Goal: Transaction & Acquisition: Purchase product/service

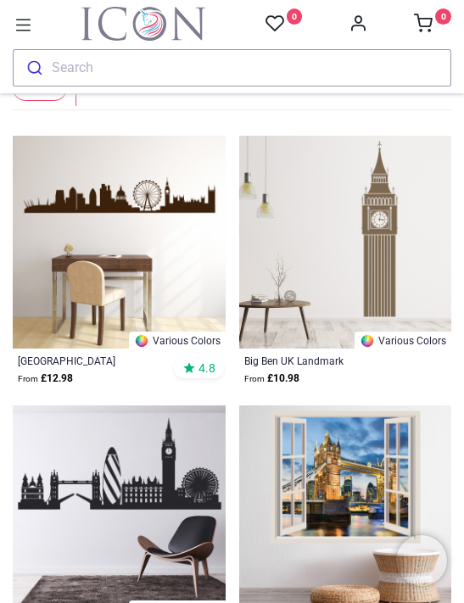
scroll to position [226, 0]
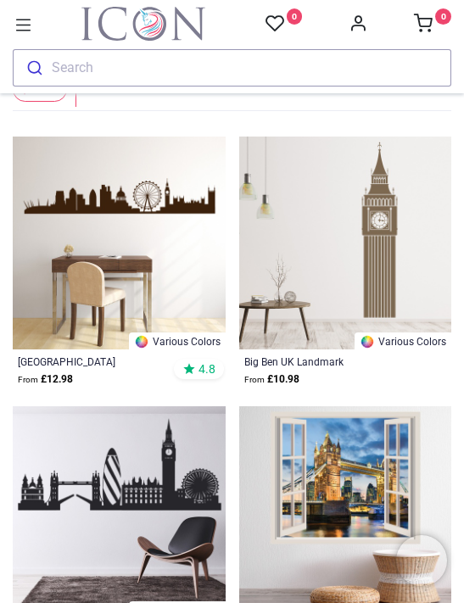
click at [386, 254] on img at bounding box center [345, 243] width 213 height 213
click at [322, 288] on img at bounding box center [345, 243] width 213 height 213
click at [414, 335] on link "Various Colors" at bounding box center [403, 341] width 97 height 17
click at [313, 388] on div "Big Ben UK Landmark From £ 10.98" at bounding box center [345, 371] width 213 height 43
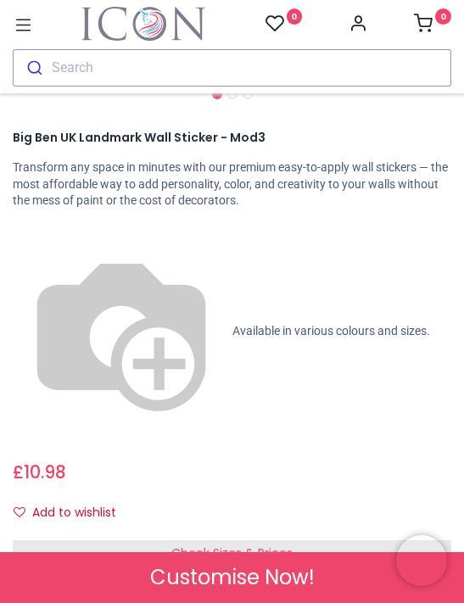
scroll to position [528, 0]
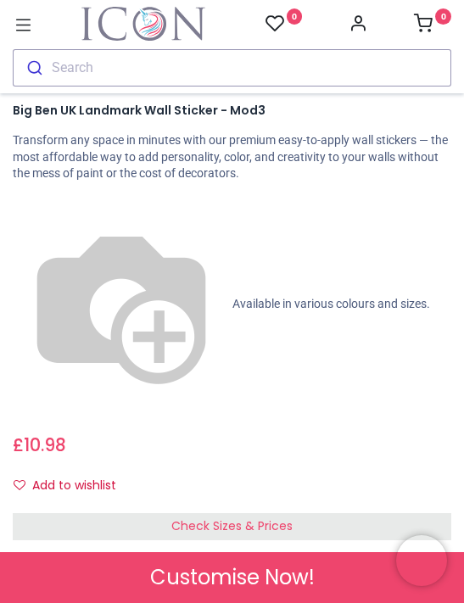
click at [328, 513] on div "Check Sizes & Prices" at bounding box center [232, 526] width 439 height 27
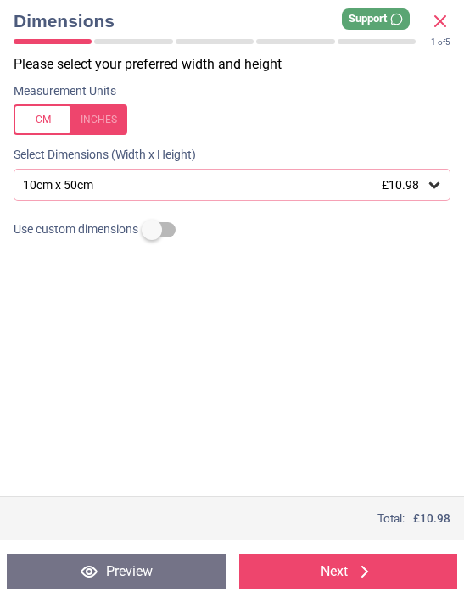
click at [110, 121] on div at bounding box center [71, 119] width 114 height 31
click at [443, 182] on div "3.9" x 19.7" (0ft 4" x 1ft 8") £10.98" at bounding box center [232, 185] width 437 height 32
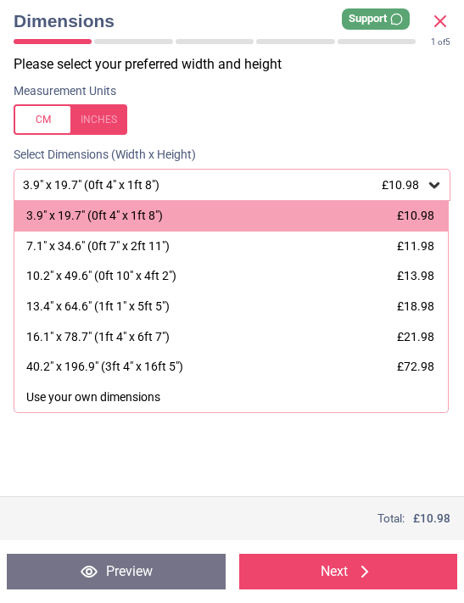
click at [165, 337] on div "16.1" x 78.7" (1ft 4" x 6ft 7")" at bounding box center [97, 337] width 143 height 17
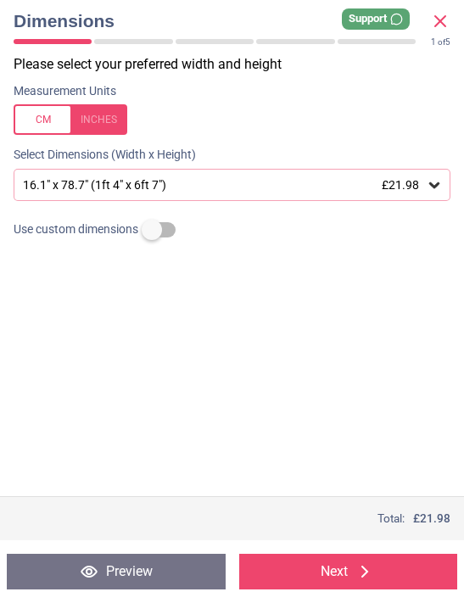
click at [331, 574] on button "Next" at bounding box center [348, 572] width 219 height 36
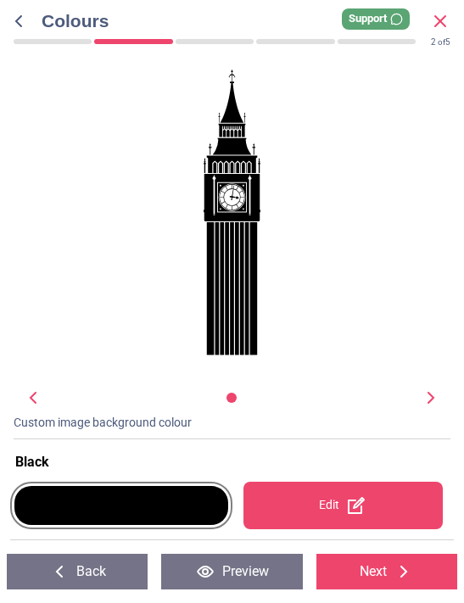
click at [180, 507] on div at bounding box center [121, 505] width 214 height 39
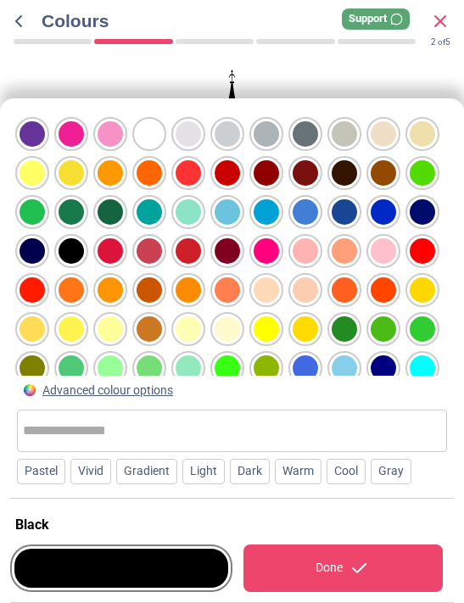
click at [158, 316] on div at bounding box center [149, 328] width 25 height 25
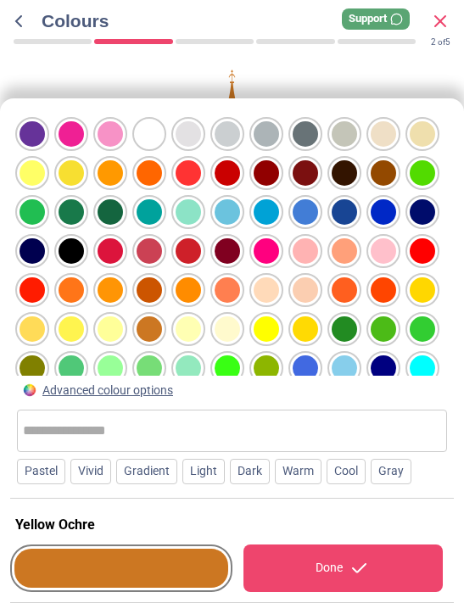
click at [153, 316] on div at bounding box center [149, 328] width 25 height 25
click at [330, 564] on div "Done" at bounding box center [342, 569] width 199 height 48
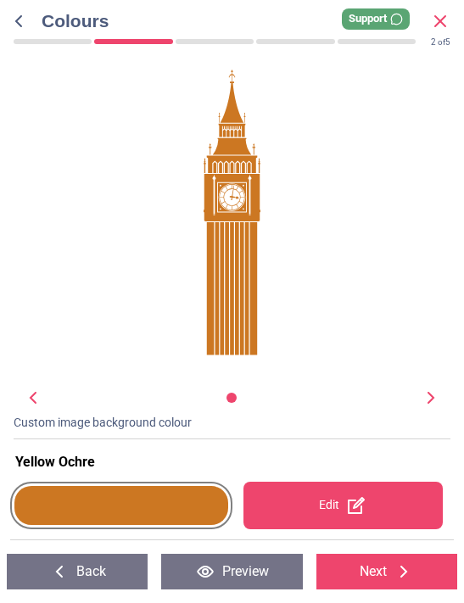
click at [182, 500] on div at bounding box center [121, 505] width 214 height 39
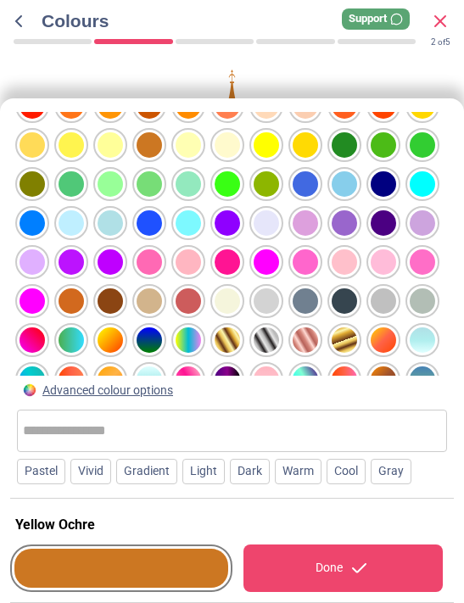
scroll to position [186, 0]
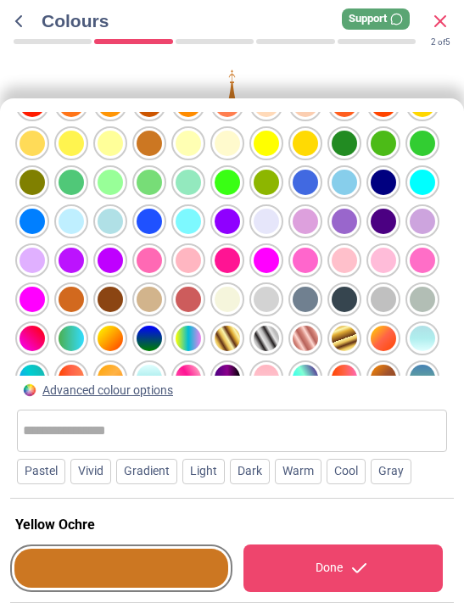
click at [116, 287] on div at bounding box center [110, 299] width 25 height 25
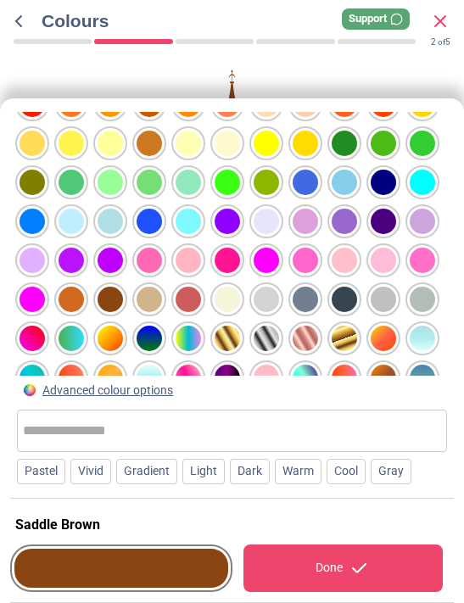
click at [325, 567] on div "Done" at bounding box center [342, 569] width 199 height 48
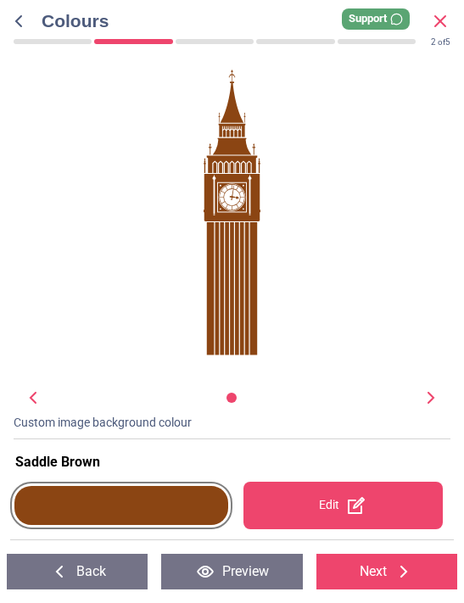
click at [357, 498] on icon at bounding box center [356, 505] width 20 height 20
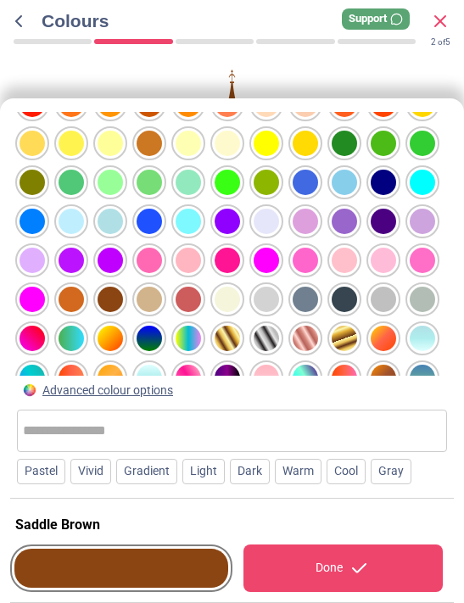
click at [103, 475] on div "Vivid" at bounding box center [90, 471] width 41 height 25
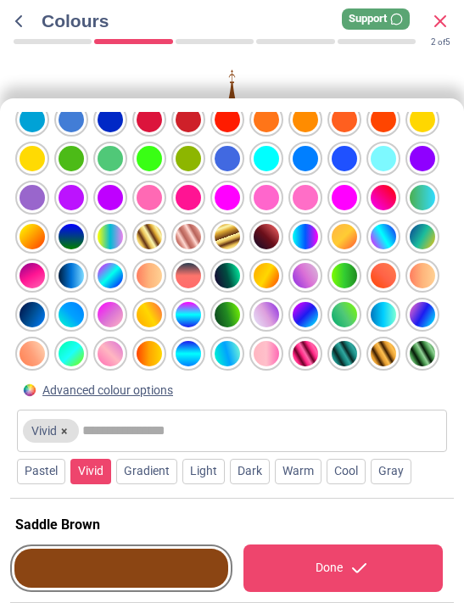
scroll to position [28, 0]
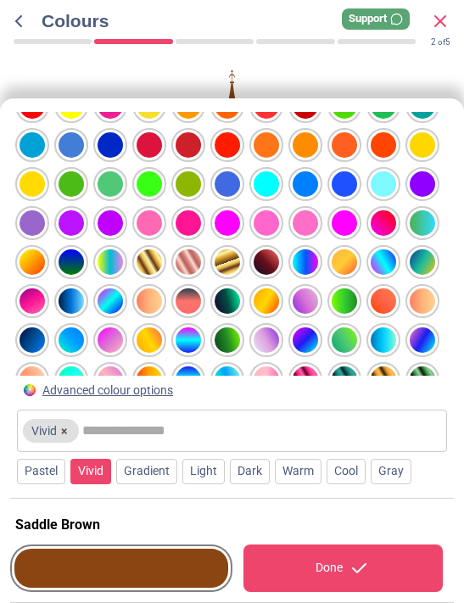
click at [336, 571] on div "Done" at bounding box center [342, 569] width 199 height 48
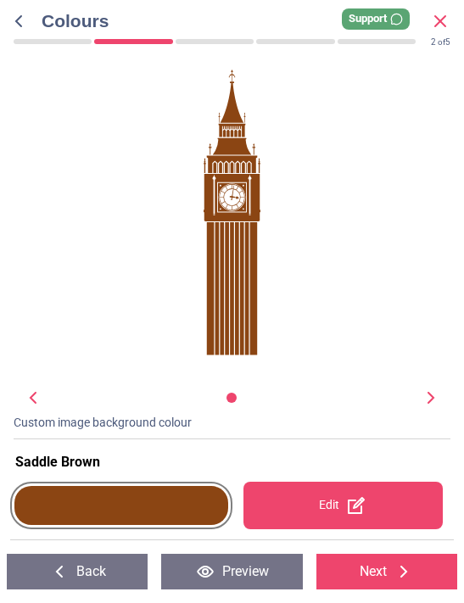
click at [169, 513] on div at bounding box center [121, 505] width 214 height 39
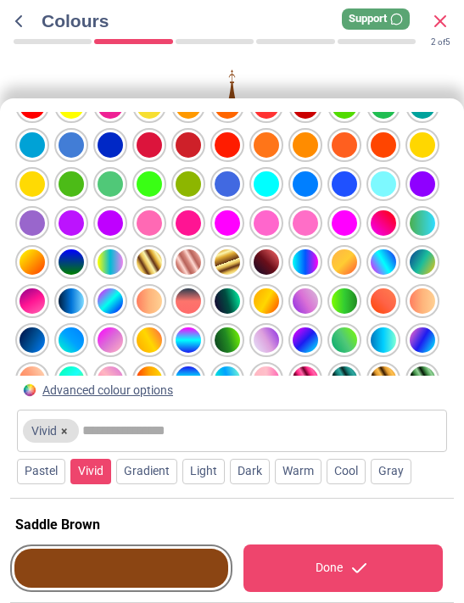
click at [434, 367] on div at bounding box center [422, 379] width 25 height 25
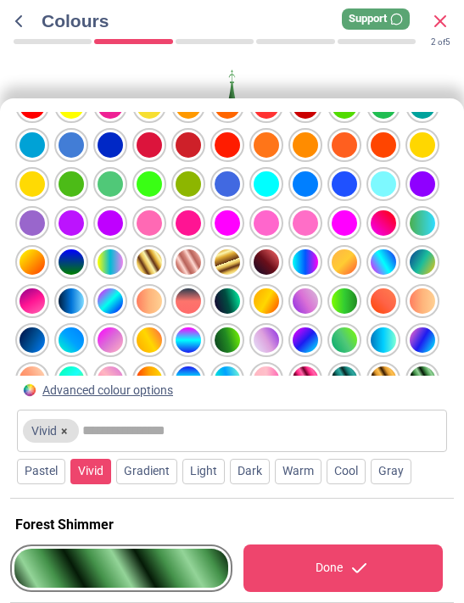
click at [339, 560] on div "Done" at bounding box center [342, 569] width 199 height 48
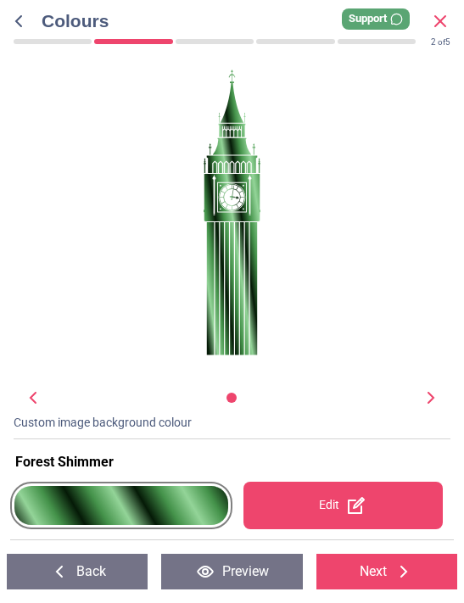
click at [193, 504] on div at bounding box center [121, 505] width 214 height 39
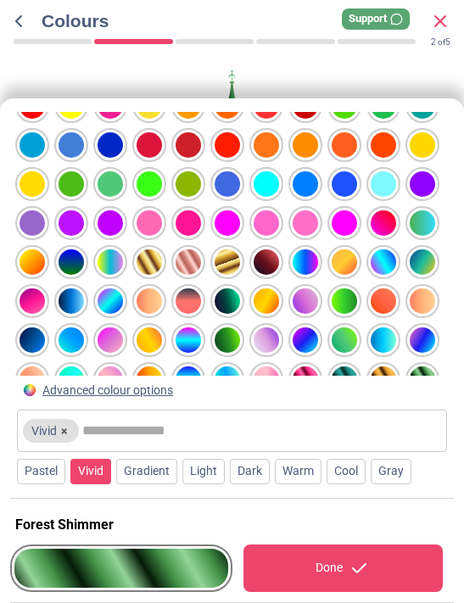
click at [386, 367] on div at bounding box center [383, 379] width 25 height 25
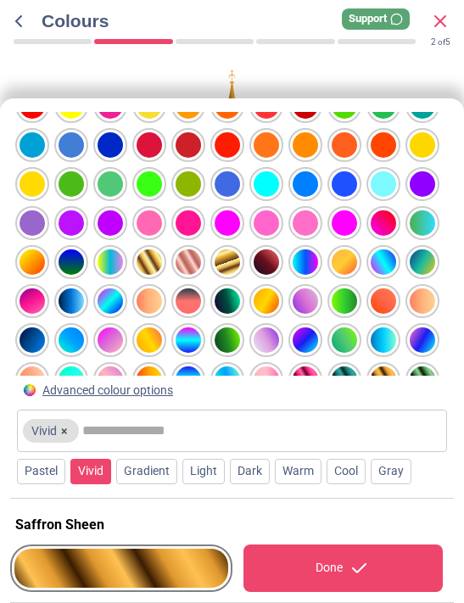
click at [314, 566] on div "Done" at bounding box center [342, 569] width 199 height 48
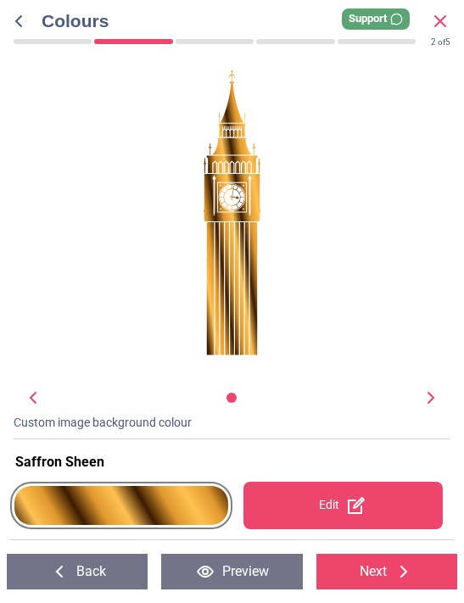
click at [190, 503] on div at bounding box center [121, 505] width 214 height 39
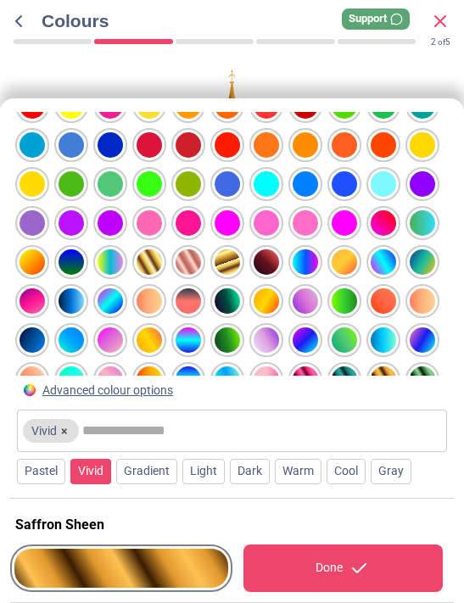
click at [155, 249] on div at bounding box center [149, 261] width 25 height 25
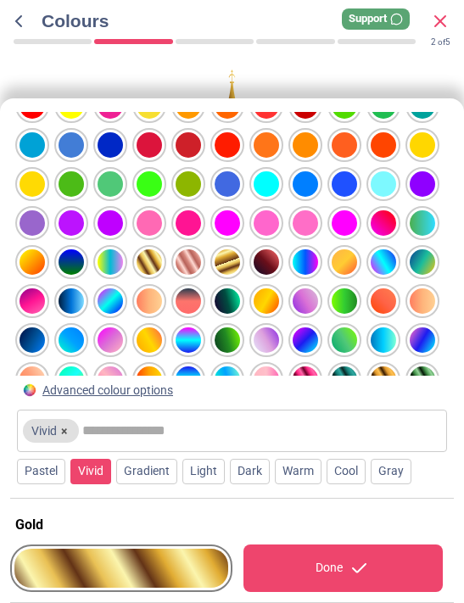
click at [333, 572] on div "Done" at bounding box center [342, 569] width 199 height 48
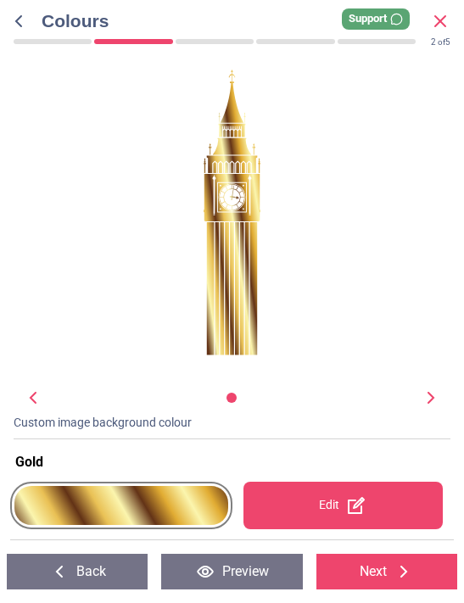
click at [176, 501] on div at bounding box center [121, 505] width 214 height 39
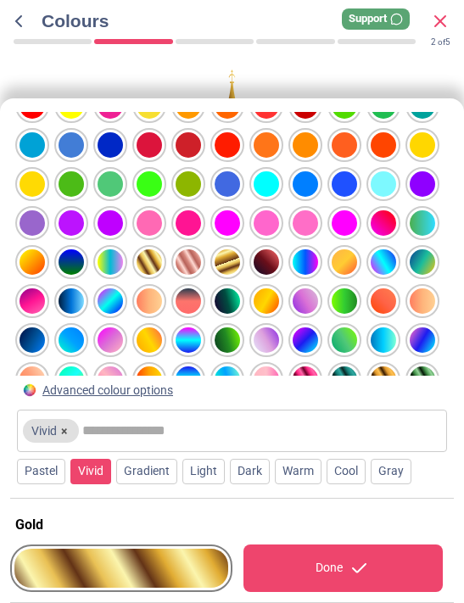
click at [272, 249] on div at bounding box center [266, 261] width 25 height 25
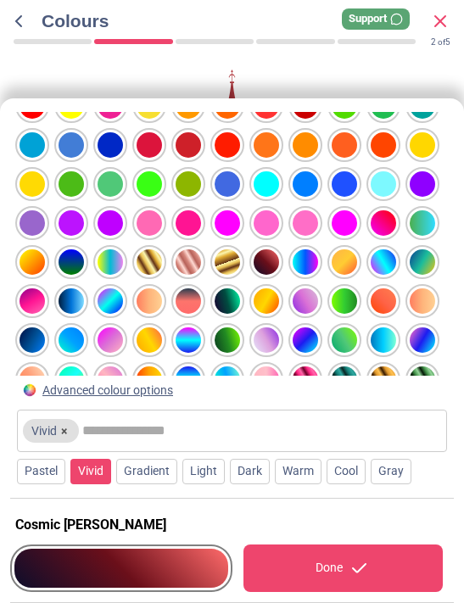
click at [314, 568] on div "Done" at bounding box center [342, 569] width 199 height 48
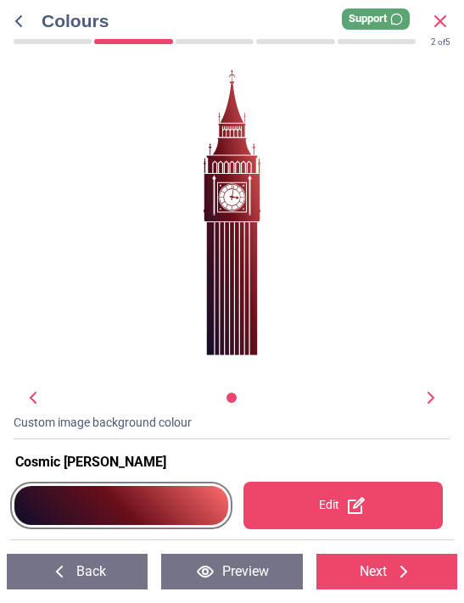
click at [386, 567] on button "Next" at bounding box center [386, 572] width 141 height 36
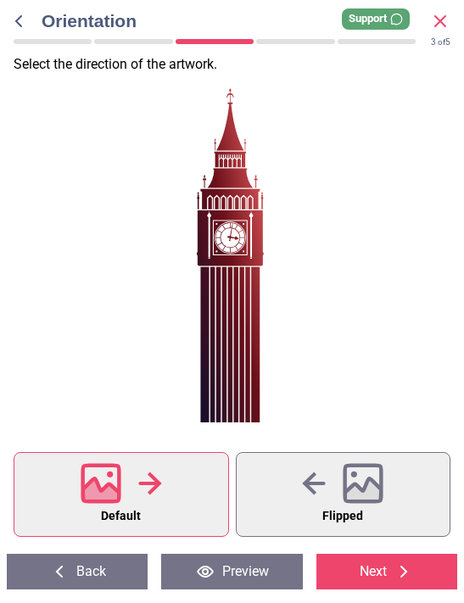
click at [348, 497] on icon at bounding box center [363, 493] width 36 height 30
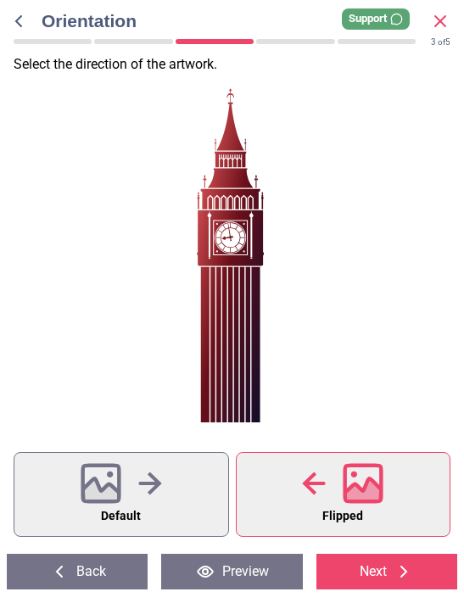
click at [165, 497] on button "Default" at bounding box center [121, 494] width 215 height 85
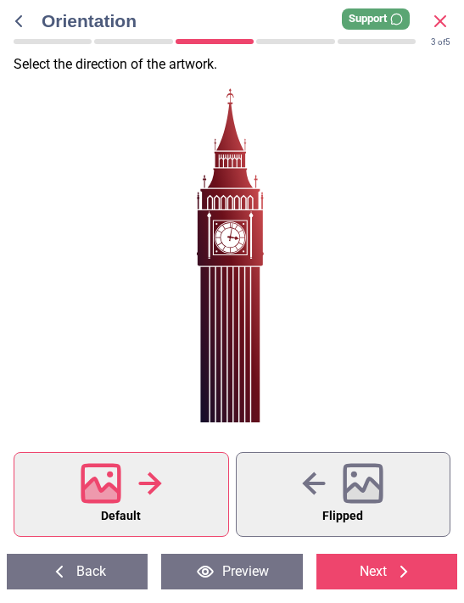
click at [312, 498] on div at bounding box center [342, 484] width 81 height 44
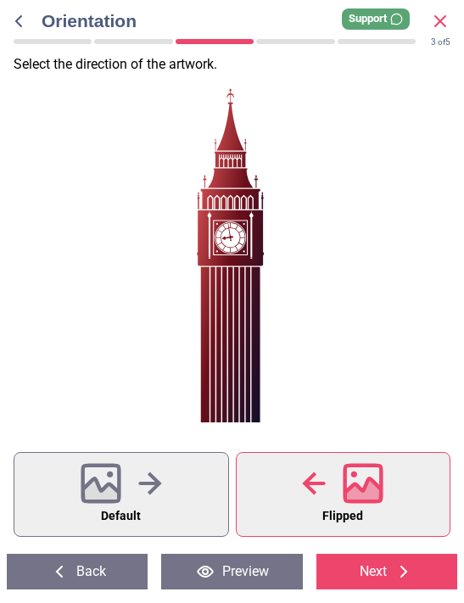
click at [176, 498] on button "Default" at bounding box center [121, 494] width 215 height 85
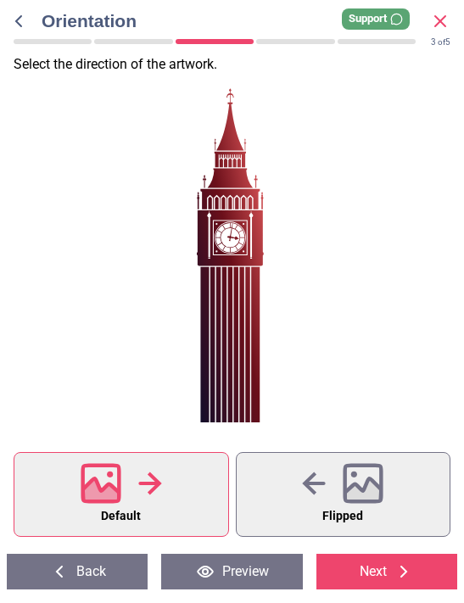
click at [343, 478] on icon at bounding box center [363, 483] width 41 height 41
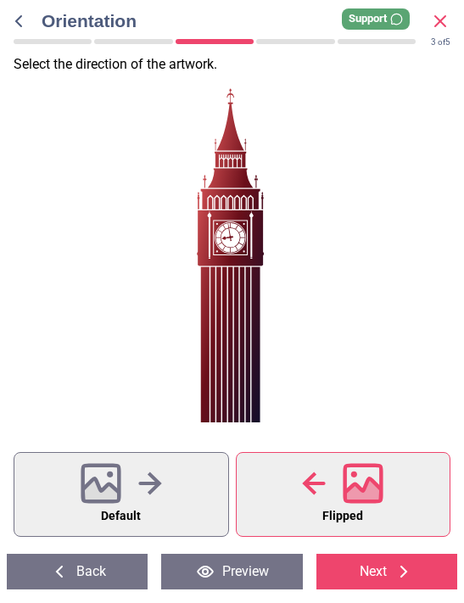
click at [174, 495] on button "Default" at bounding box center [121, 494] width 215 height 85
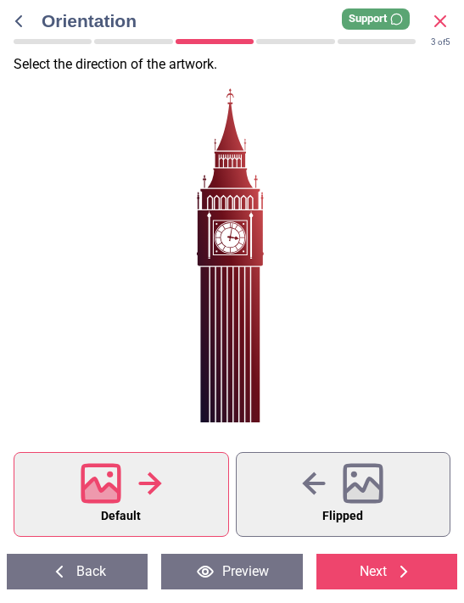
click at [378, 565] on button "Next" at bounding box center [386, 572] width 141 height 36
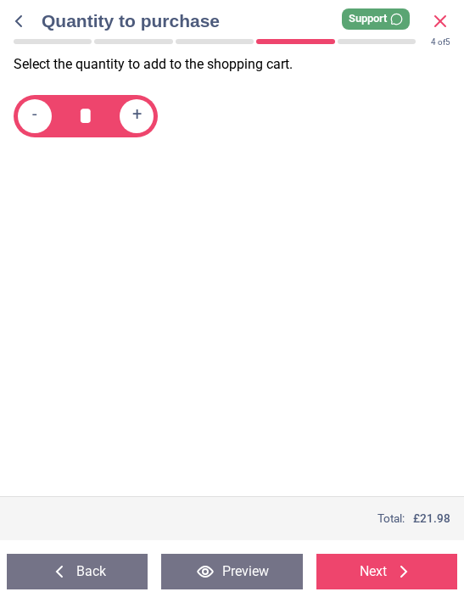
click at [389, 569] on button "Next" at bounding box center [386, 572] width 141 height 36
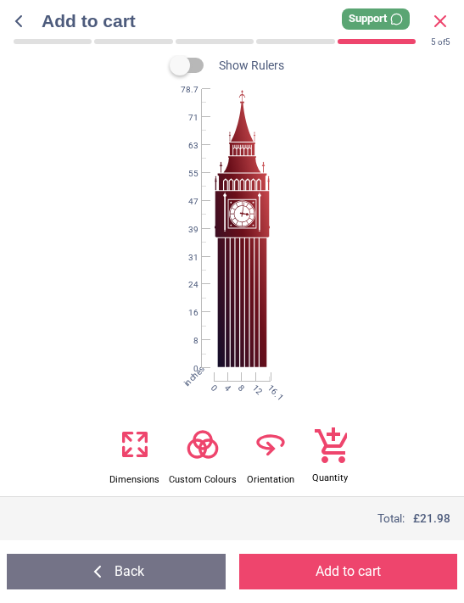
click at [352, 567] on button "Add to cart" at bounding box center [348, 572] width 219 height 36
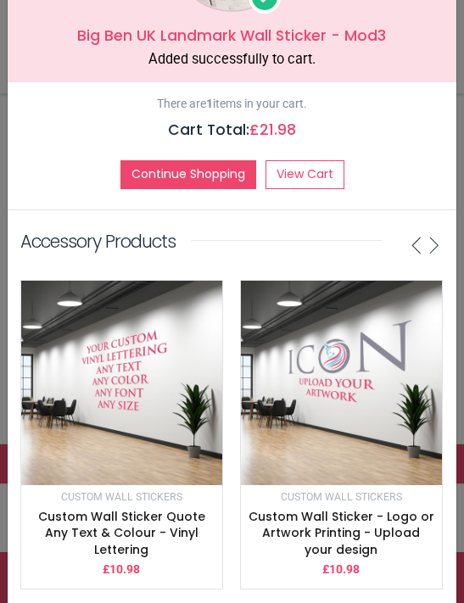
scroll to position [142, 0]
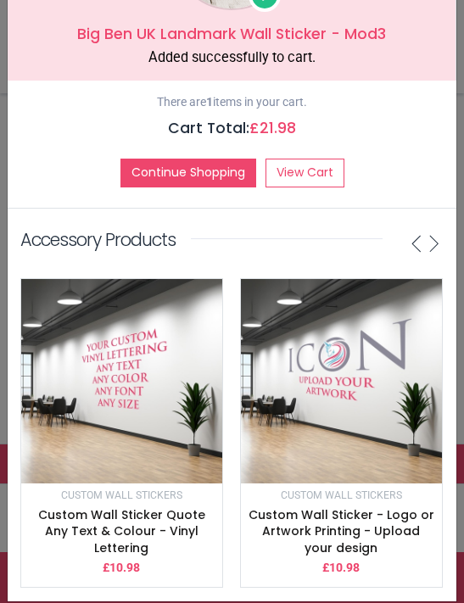
click at [311, 176] on link "View Cart" at bounding box center [305, 173] width 79 height 29
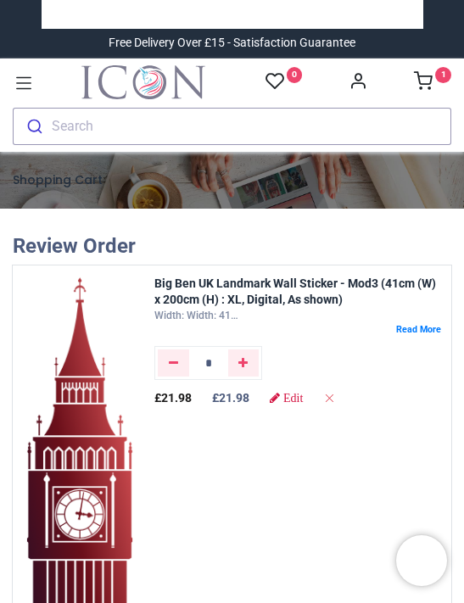
click at [430, 82] on icon at bounding box center [423, 80] width 19 height 19
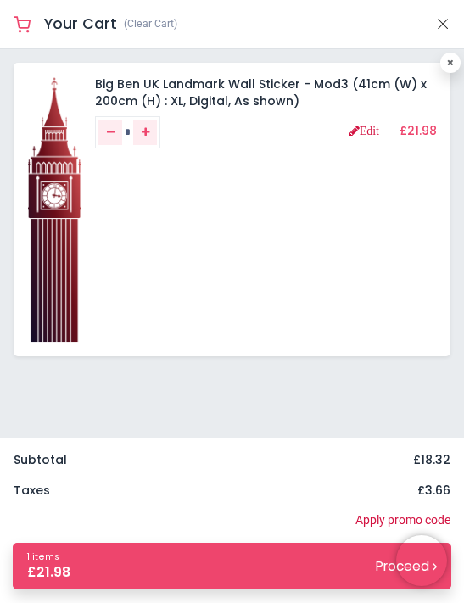
click at [386, 392] on div "Big Ben UK Landmark Wall Sticker - Mod3 (41cm (W) x 200cm (H) : XL, Digital, As…" at bounding box center [232, 243] width 464 height 389
click at [293, 567] on link "1 items £ 21.98 Proceed" at bounding box center [232, 566] width 439 height 47
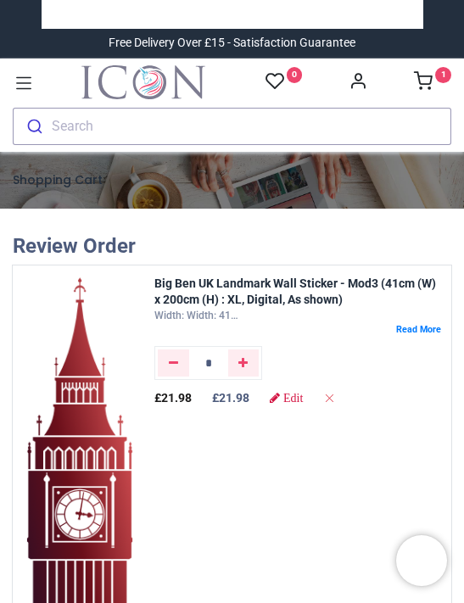
click at [434, 76] on link "1" at bounding box center [432, 83] width 37 height 14
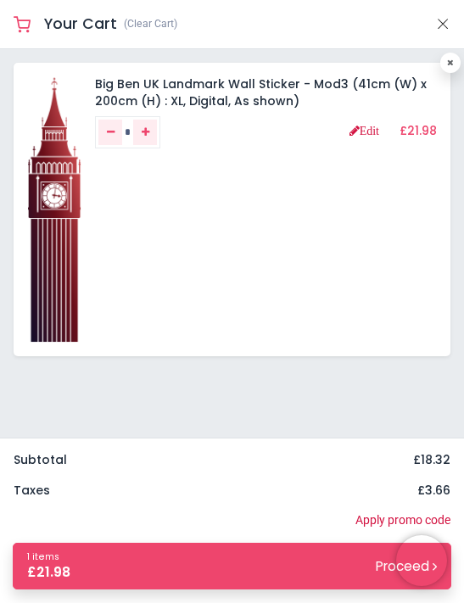
click at [315, 577] on link "1 items £ 21.98 Proceed" at bounding box center [232, 566] width 439 height 47
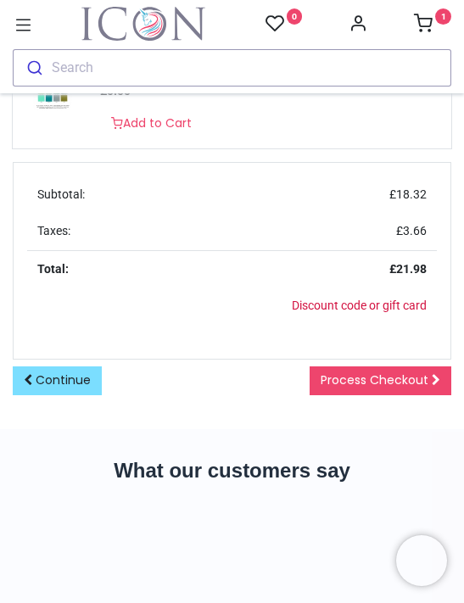
scroll to position [1337, 0]
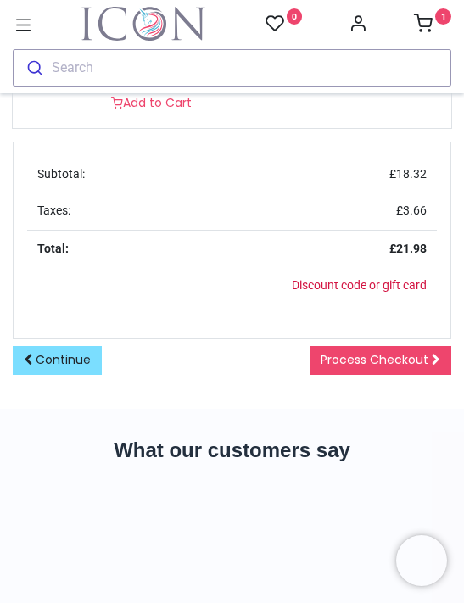
click at [392, 360] on span "Process Checkout" at bounding box center [375, 359] width 108 height 17
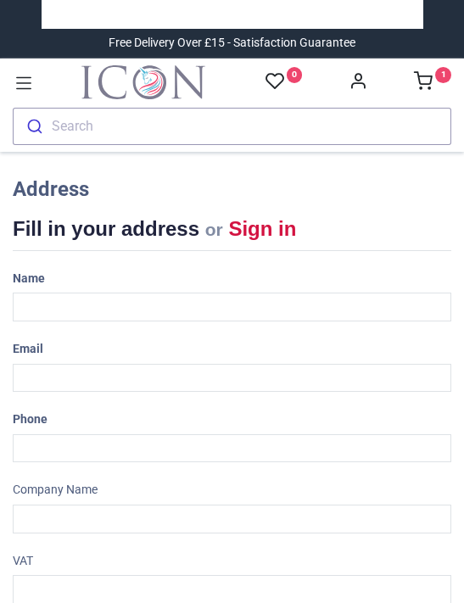
select select "***"
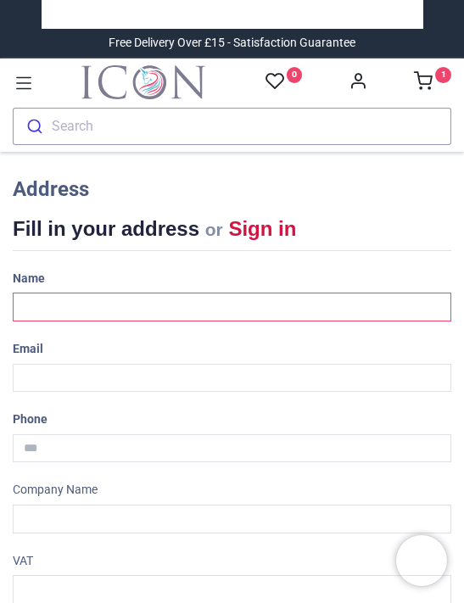
click at [80, 304] on input "text" at bounding box center [232, 307] width 439 height 29
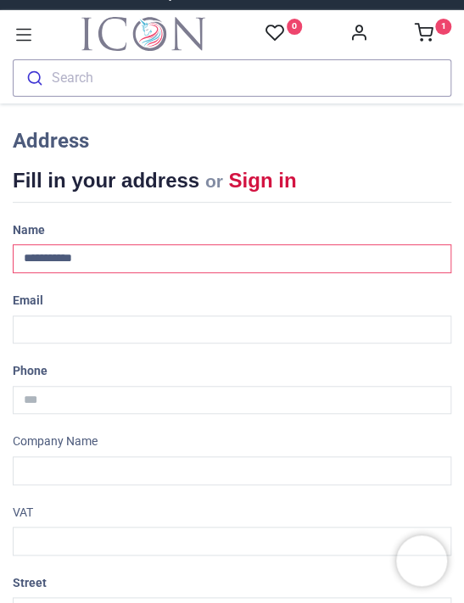
scroll to position [52, 0]
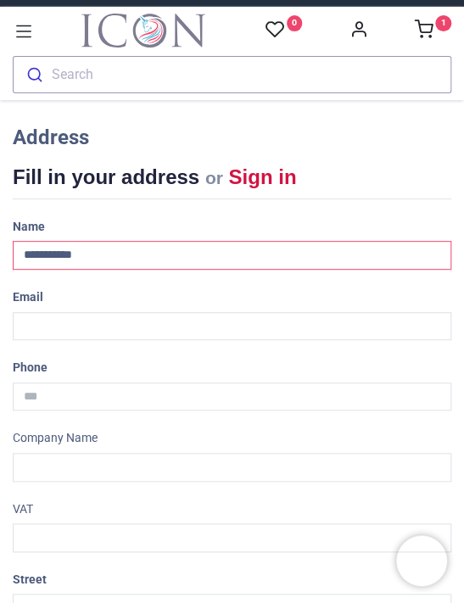
type input "**********"
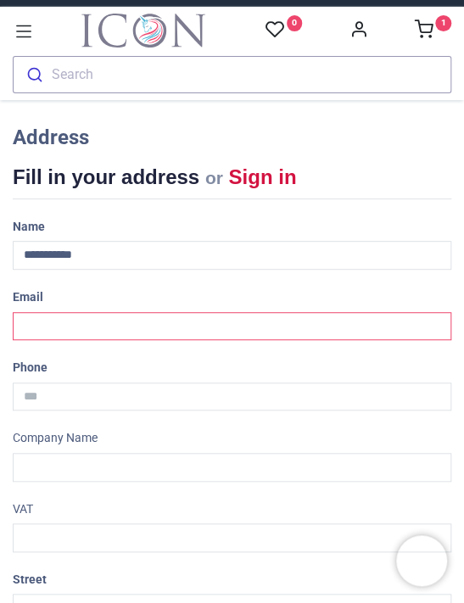
click at [49, 324] on input "email" at bounding box center [232, 326] width 439 height 29
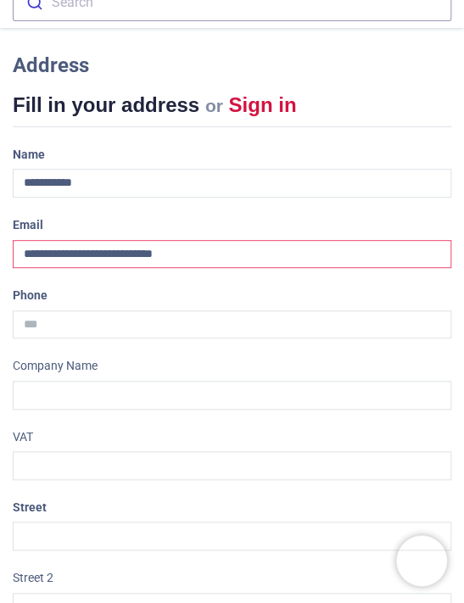
scroll to position [134, 0]
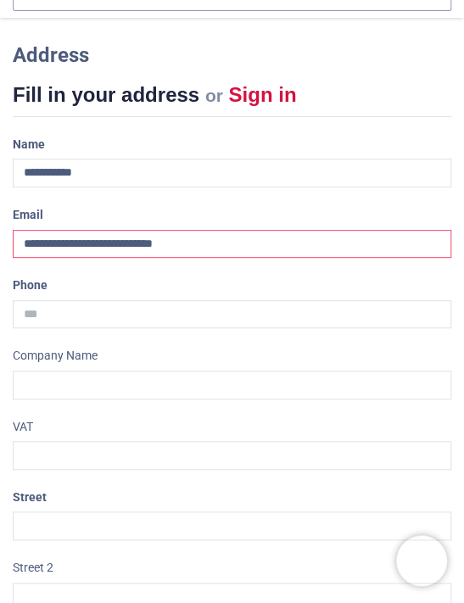
type input "**********"
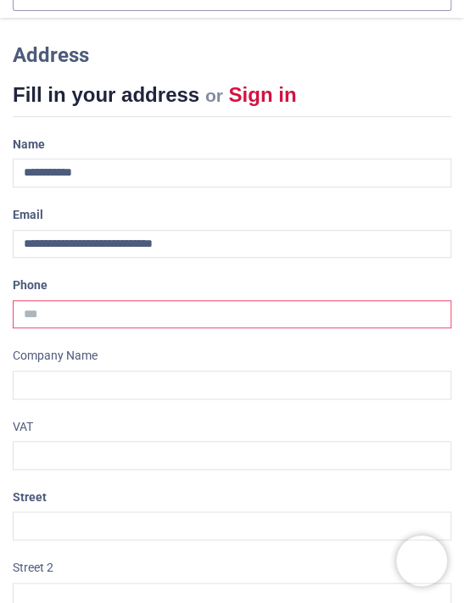
click at [94, 310] on input "tel" at bounding box center [232, 314] width 439 height 29
click at [61, 309] on input "**********" at bounding box center [232, 314] width 439 height 29
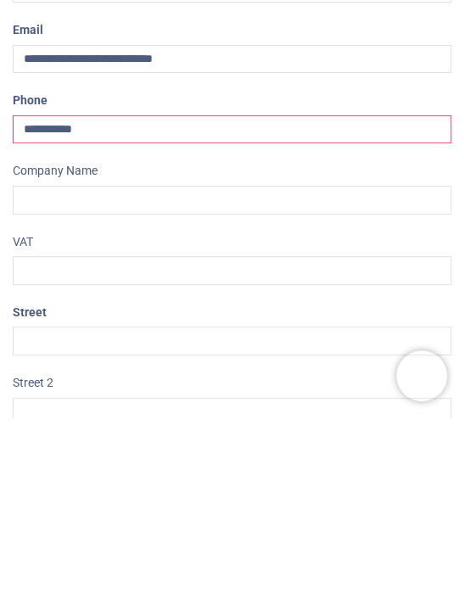
type input "**********"
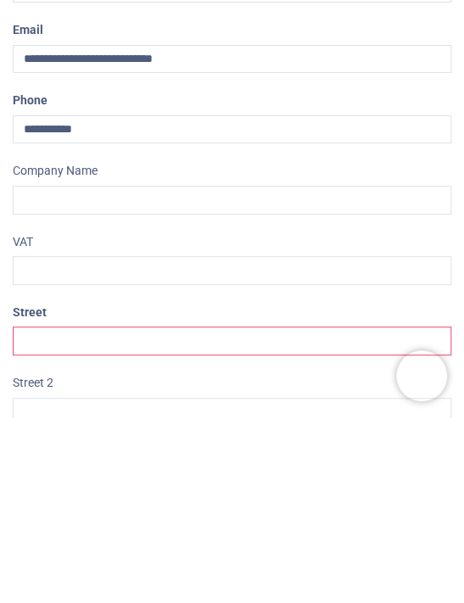
click at [72, 512] on input "text" at bounding box center [232, 526] width 439 height 29
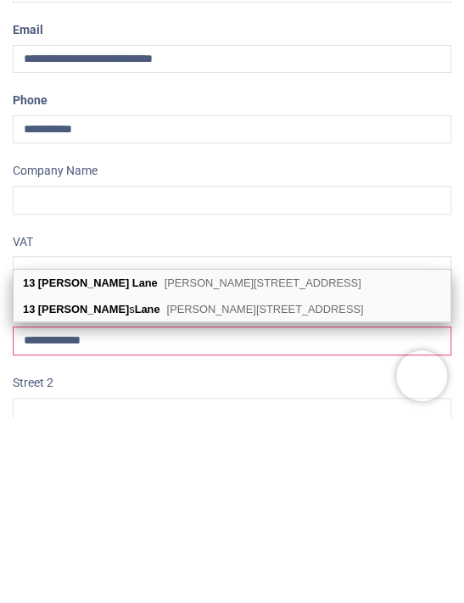
click at [68, 512] on input "**********" at bounding box center [232, 526] width 439 height 29
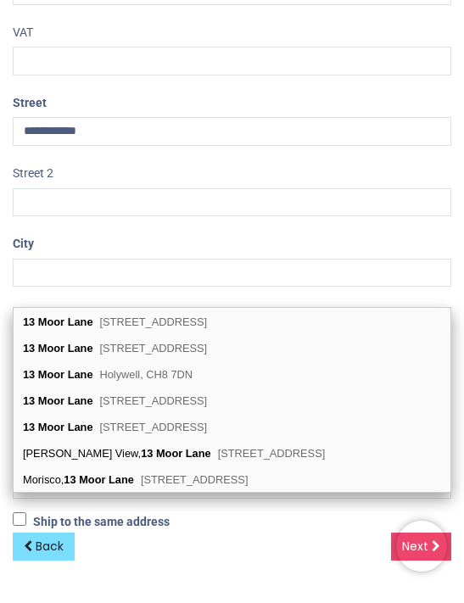
scroll to position [513, 0]
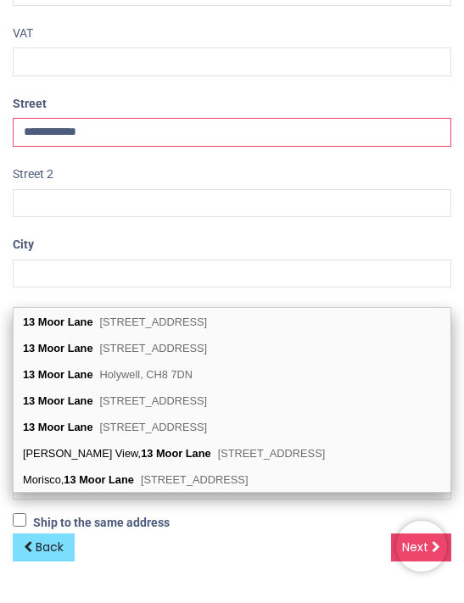
type input "**********"
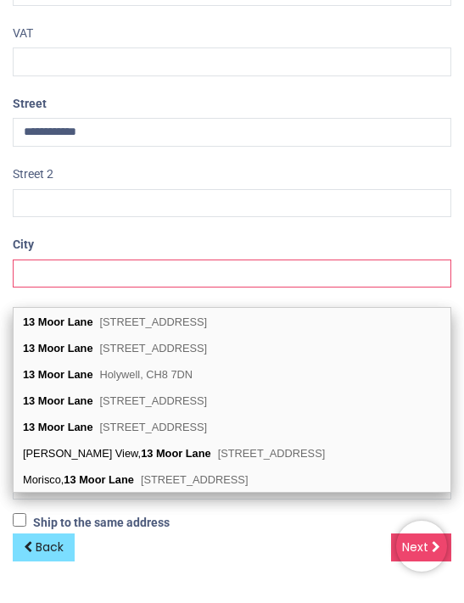
click at [58, 274] on input "text" at bounding box center [232, 288] width 439 height 29
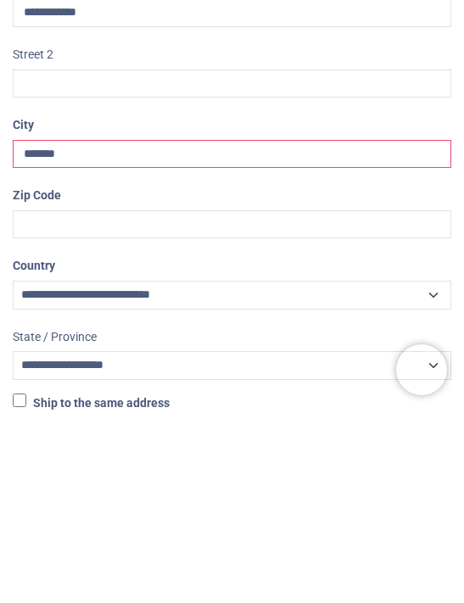
scroll to position [456, 0]
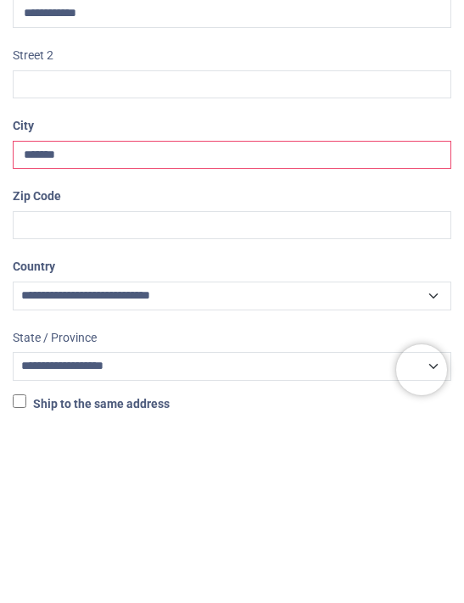
type input "*******"
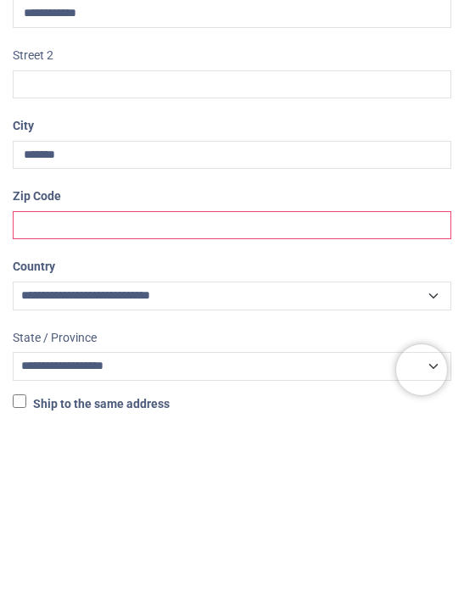
click at [69, 402] on input "text" at bounding box center [232, 416] width 439 height 29
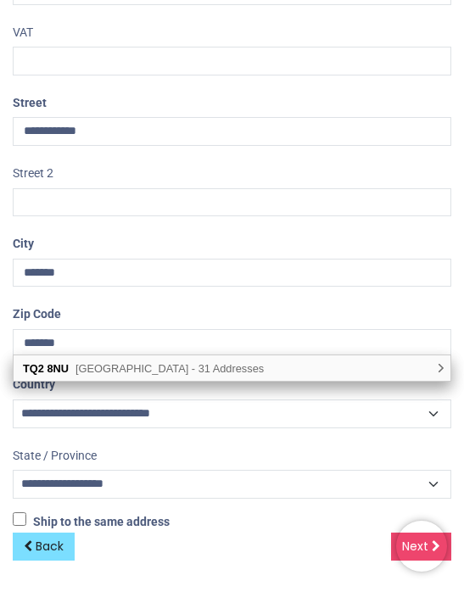
scroll to position [513, 0]
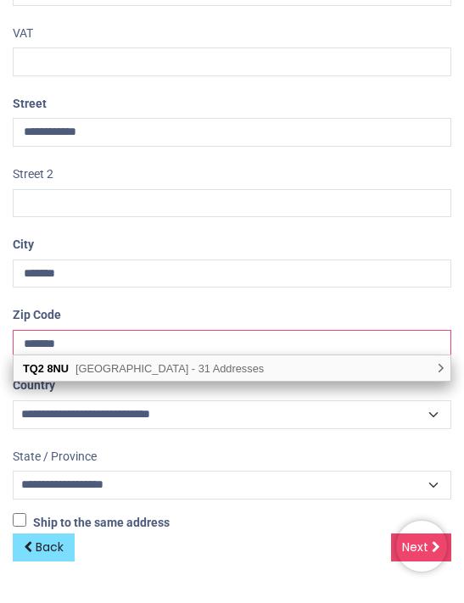
type input "*******"
click at [320, 370] on div "TQ2 8NU Moor Lane, Torquay - 31 Addresses , There are multiple address options …" at bounding box center [232, 382] width 437 height 25
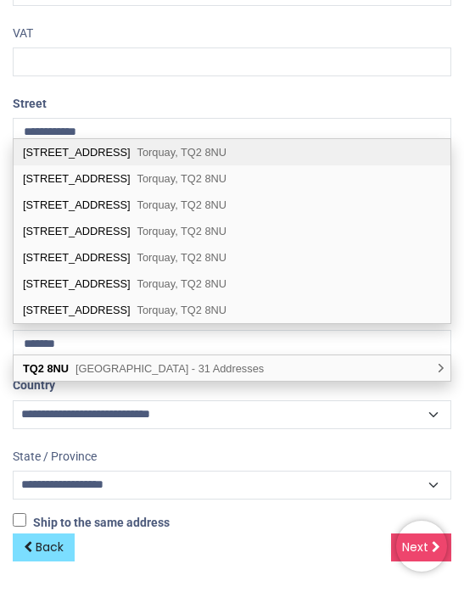
click at [148, 239] on span "Torquay, TQ2 8NU" at bounding box center [182, 245] width 90 height 13
select select "***"
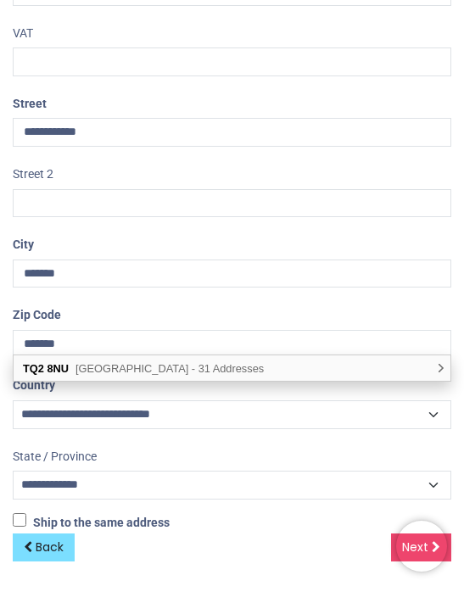
click at [143, 528] on label "Ship to the same address ( Your shipping address will be requested later)" at bounding box center [91, 537] width 157 height 19
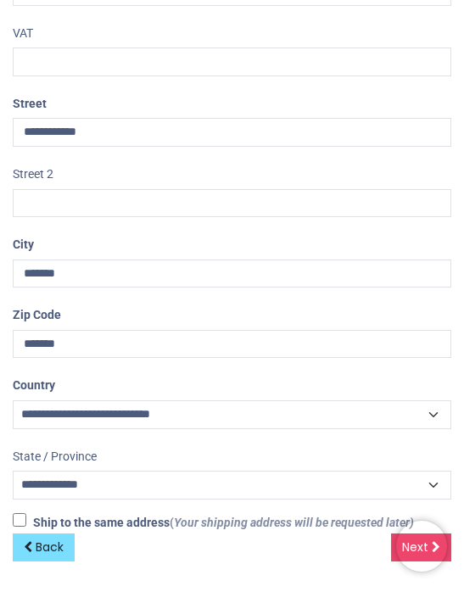
click at [31, 528] on label "Ship to the same address ( Your shipping address will be requested later)" at bounding box center [213, 537] width 401 height 19
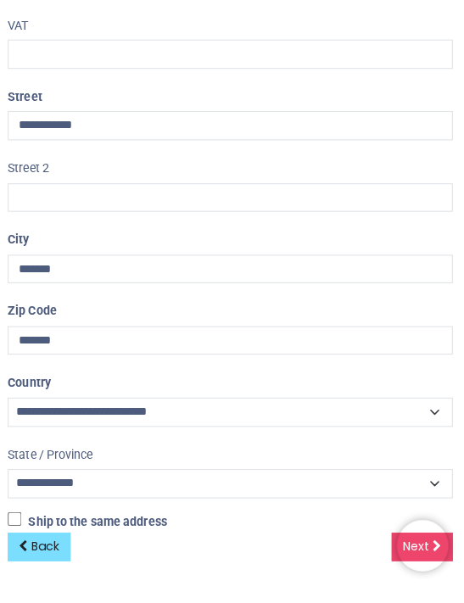
click at [451, 528] on div "Ship to the same address ( Your shipping address will be requested later)" at bounding box center [232, 538] width 464 height 20
click at [450, 519] on div "**********" at bounding box center [232, 149] width 464 height 909
click at [451, 521] on div "**********" at bounding box center [232, 149] width 464 height 909
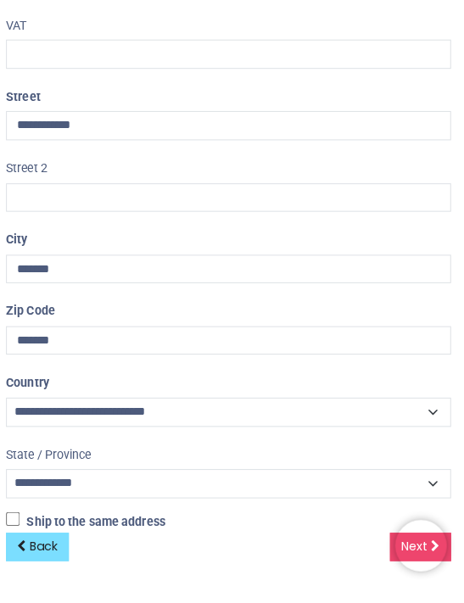
click at [391, 548] on link "Next" at bounding box center [421, 562] width 60 height 29
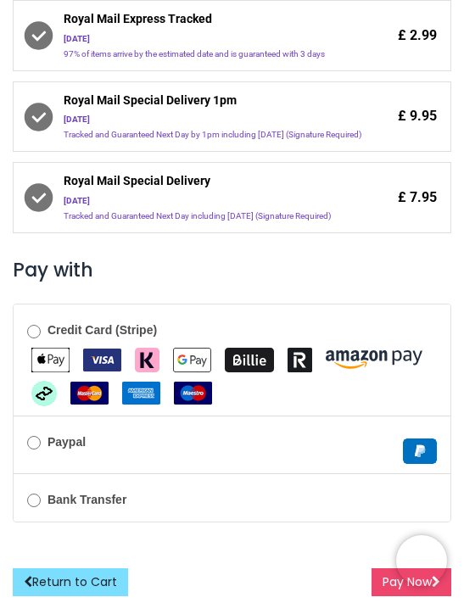
scroll to position [439, 0]
click at [382, 580] on button "Pay Now" at bounding box center [412, 582] width 80 height 29
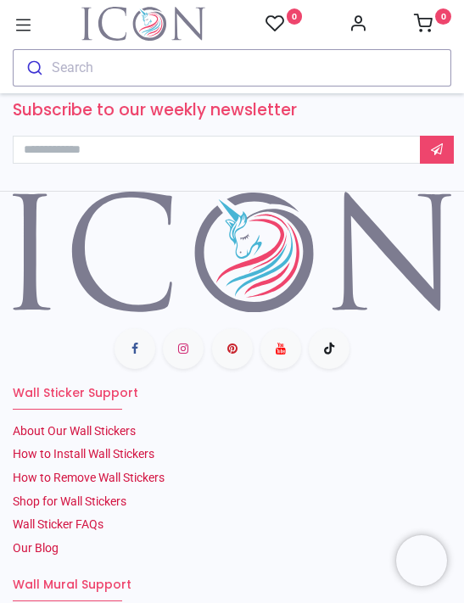
scroll to position [1531, 0]
